Goal: Find specific page/section: Find specific page/section

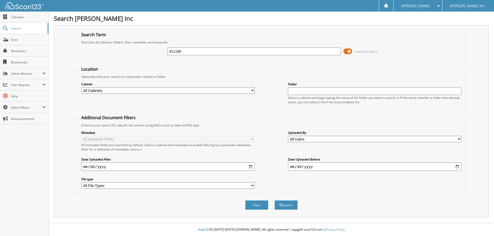
type input "411190"
click at [274, 200] on button "Search" at bounding box center [285, 205] width 23 height 10
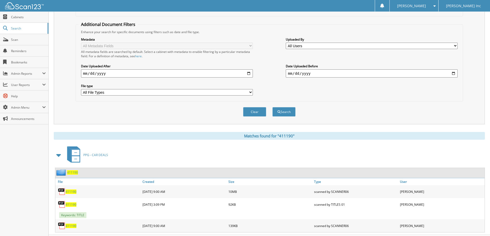
scroll to position [105, 0]
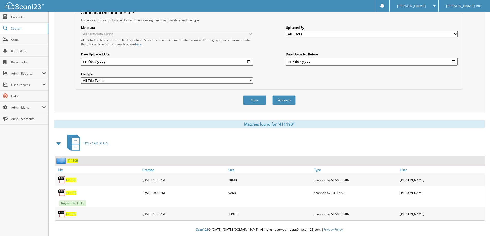
click at [72, 181] on span "411190" at bounding box center [71, 180] width 11 height 4
click at [16, 40] on span "Scan" at bounding box center [28, 40] width 35 height 4
